Goal: Task Accomplishment & Management: Manage account settings

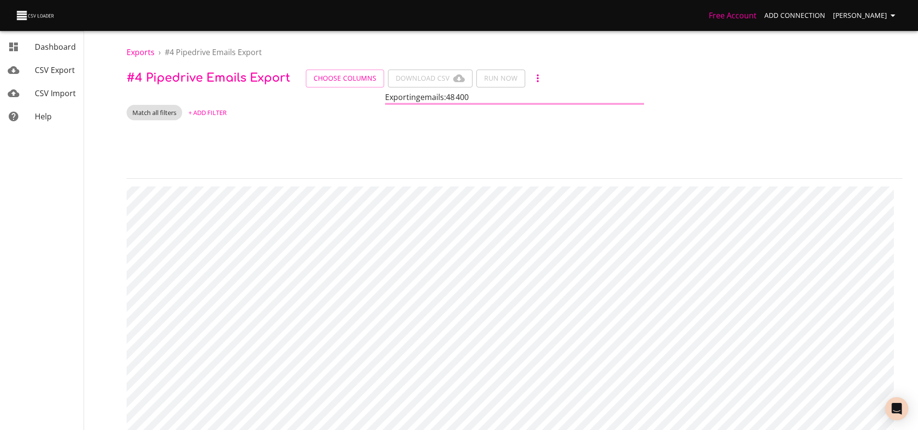
scroll to position [0, 678]
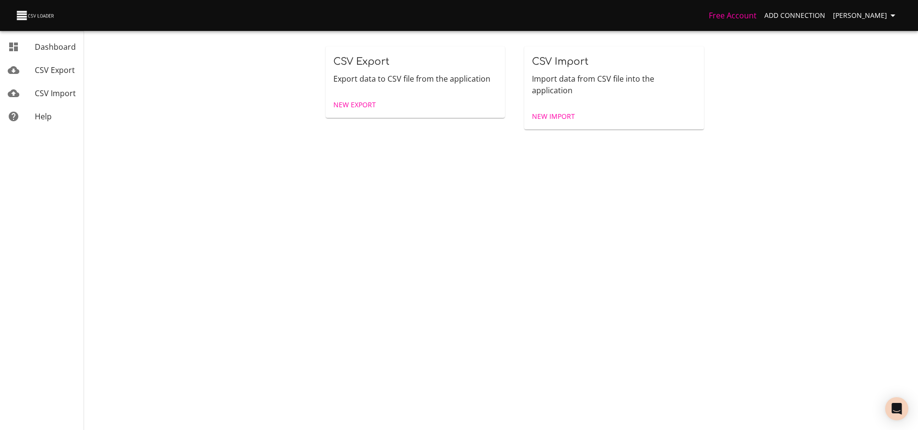
click at [53, 74] on span "CSV Export" at bounding box center [55, 70] width 40 height 11
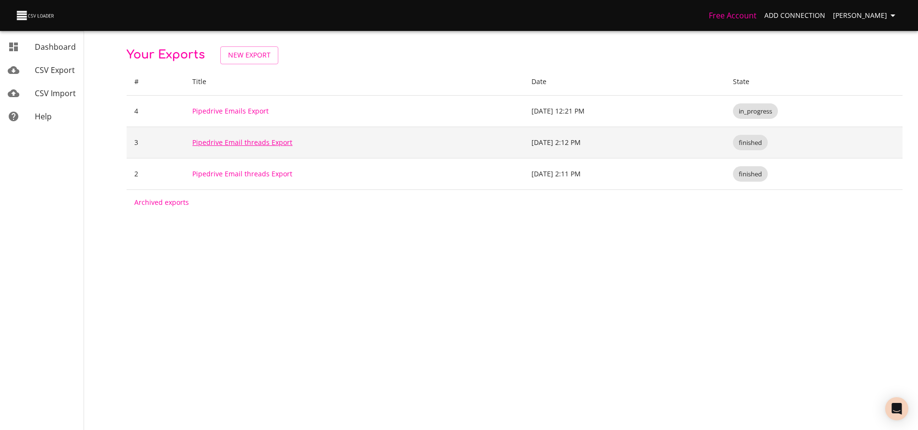
click at [245, 144] on link "Pipedrive Email threads Export" at bounding box center [242, 142] width 100 height 9
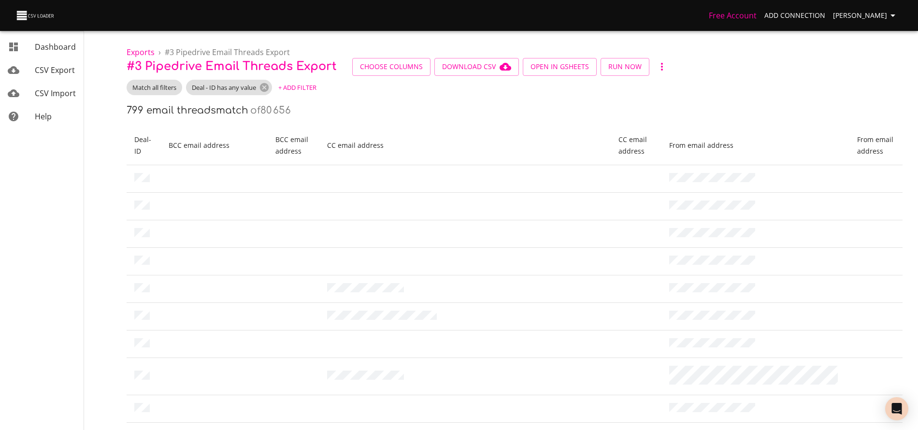
click at [53, 67] on span "CSV Export" at bounding box center [55, 70] width 40 height 11
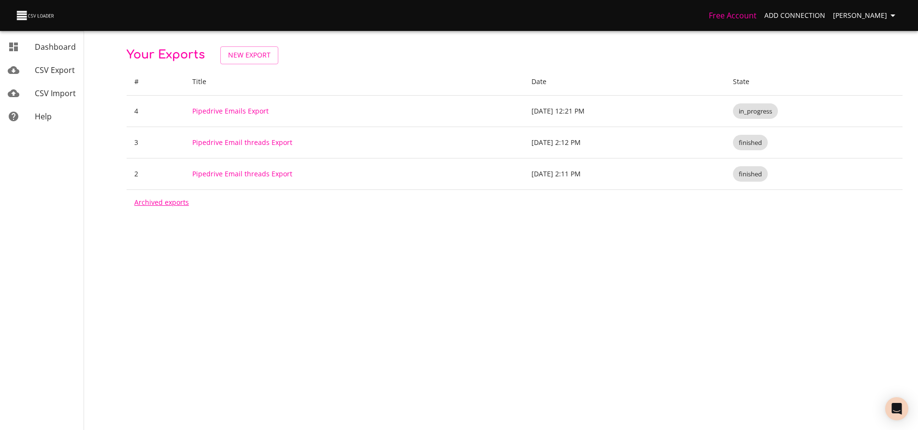
click at [168, 199] on link "Archived exports" at bounding box center [161, 202] width 55 height 9
